Goal: Task Accomplishment & Management: Use online tool/utility

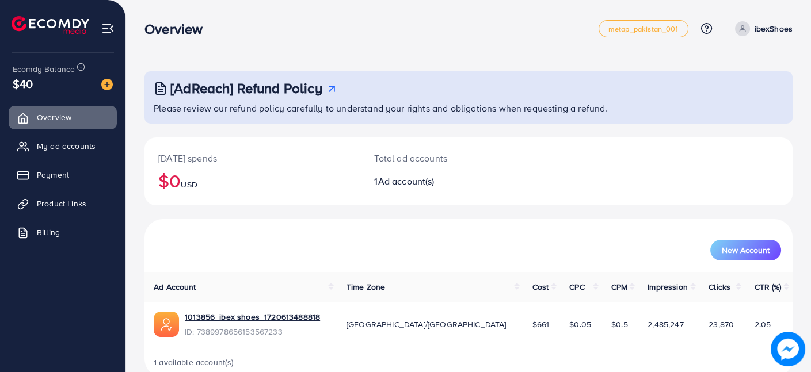
scroll to position [24, 0]
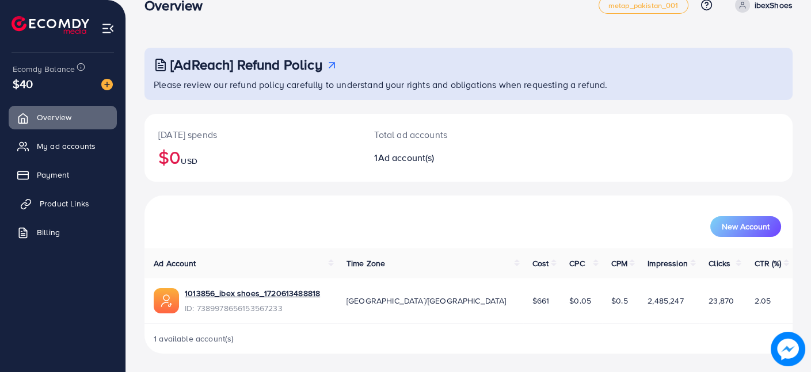
click at [51, 207] on span "Product Links" at bounding box center [64, 204] width 49 height 12
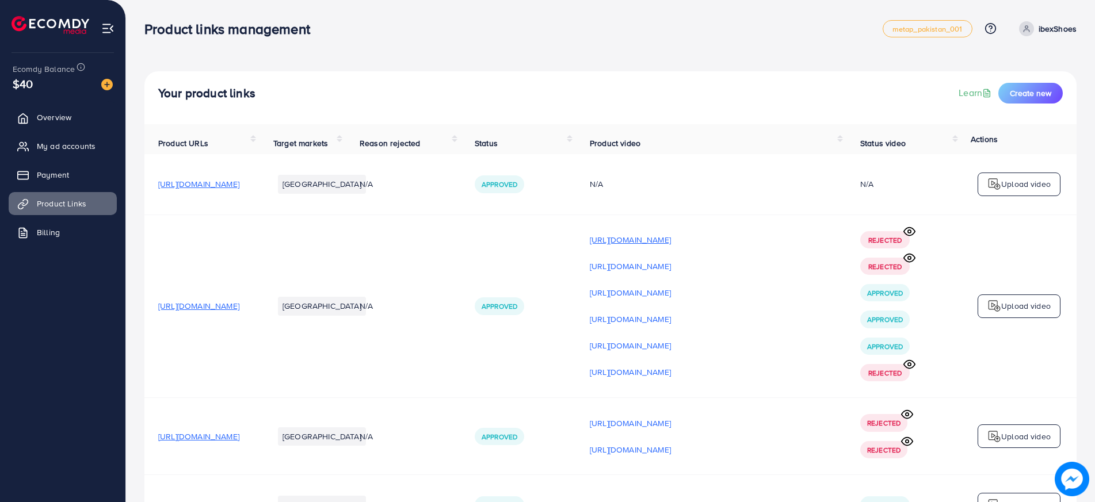
click at [671, 246] on p "[URL][DOMAIN_NAME]" at bounding box center [630, 240] width 81 height 14
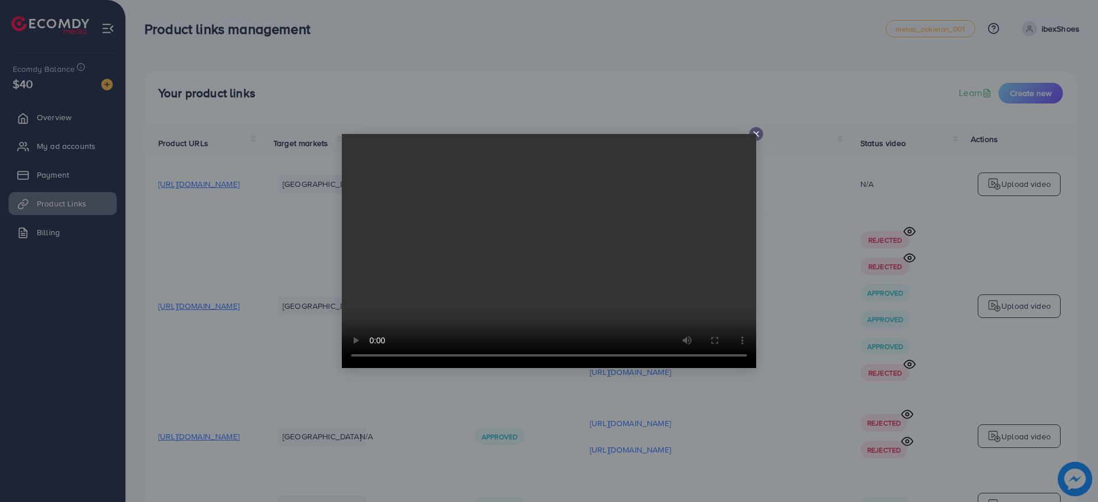
click at [731, 136] on line at bounding box center [756, 134] width 5 height 5
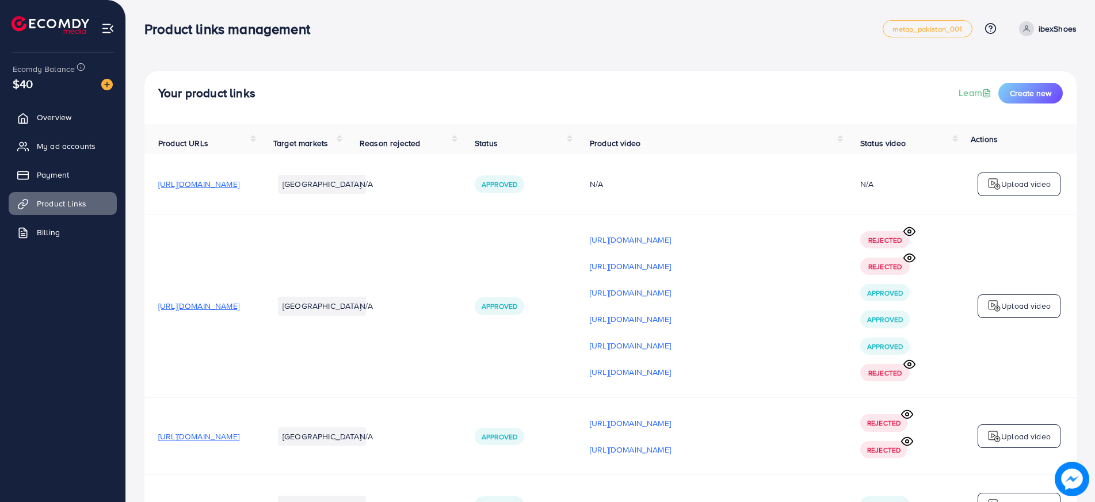
click at [731, 226] on td "Rejected Rejected Approved Approved Approved Rejected" at bounding box center [904, 307] width 115 height 184
click at [731, 235] on icon at bounding box center [909, 231] width 11 height 8
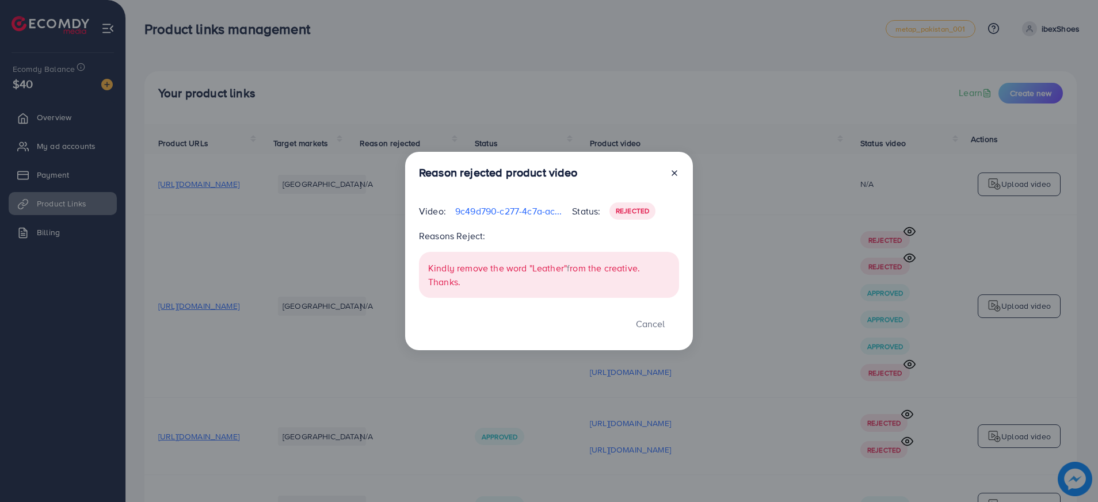
click at [674, 172] on icon at bounding box center [674, 173] width 9 height 9
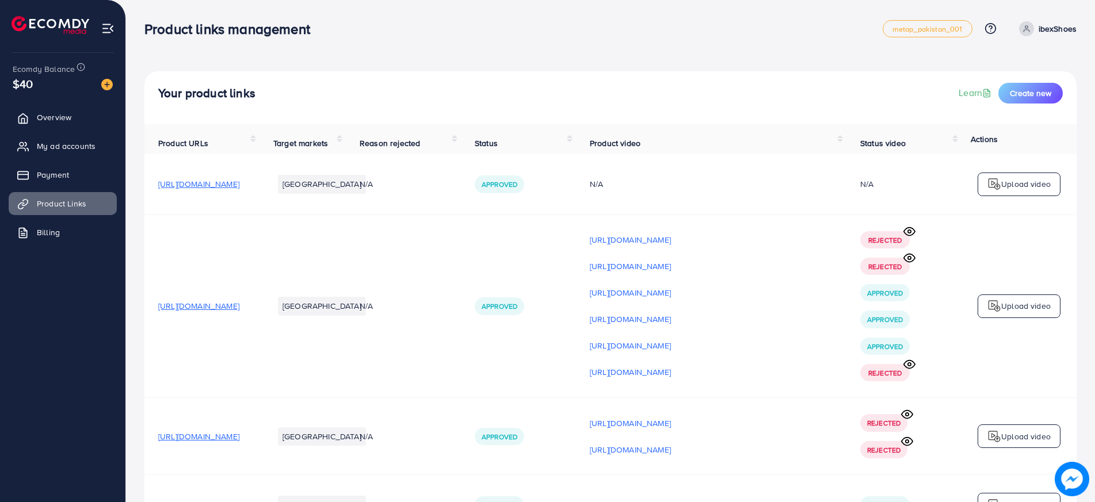
click at [731, 260] on circle at bounding box center [909, 258] width 3 height 3
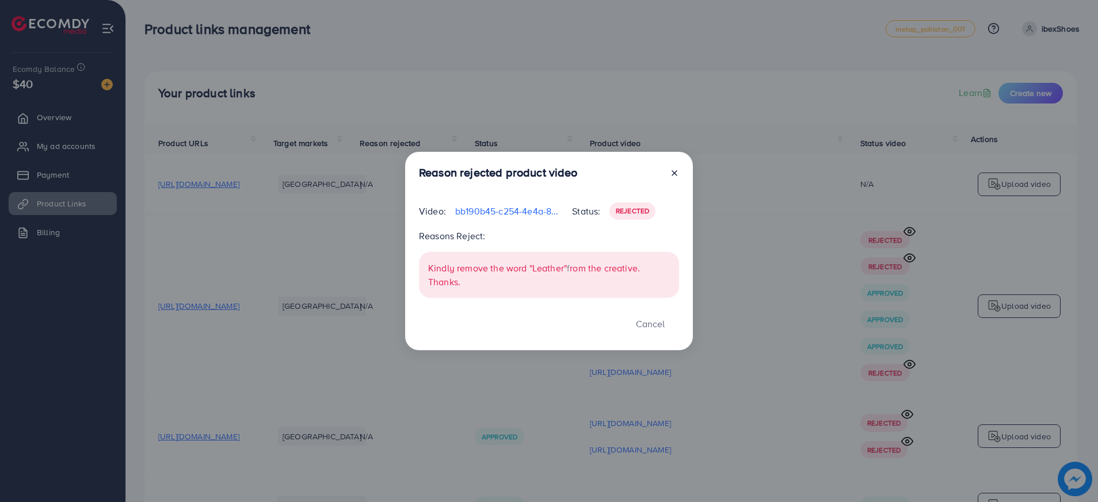
click at [674, 171] on icon at bounding box center [674, 173] width 9 height 9
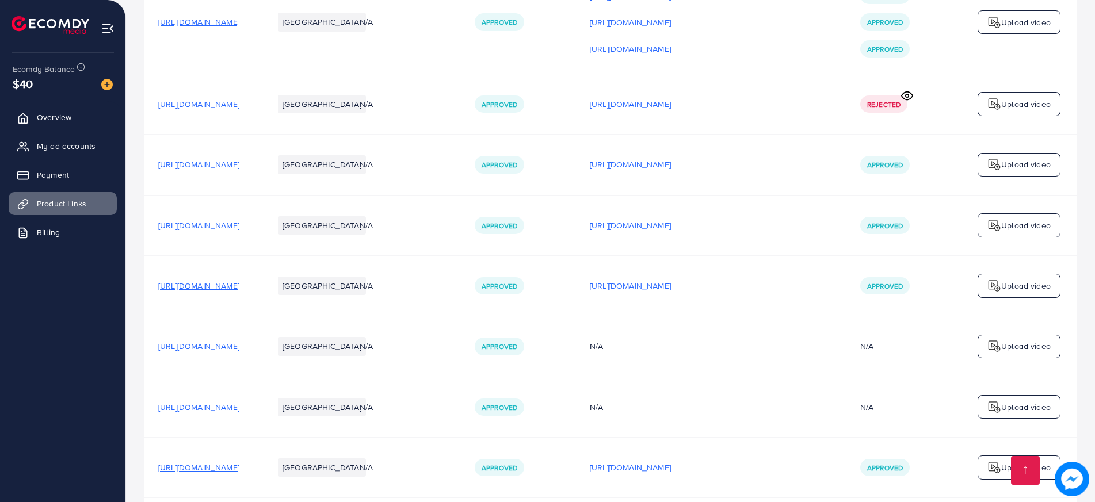
scroll to position [799, 0]
